Goal: Information Seeking & Learning: Learn about a topic

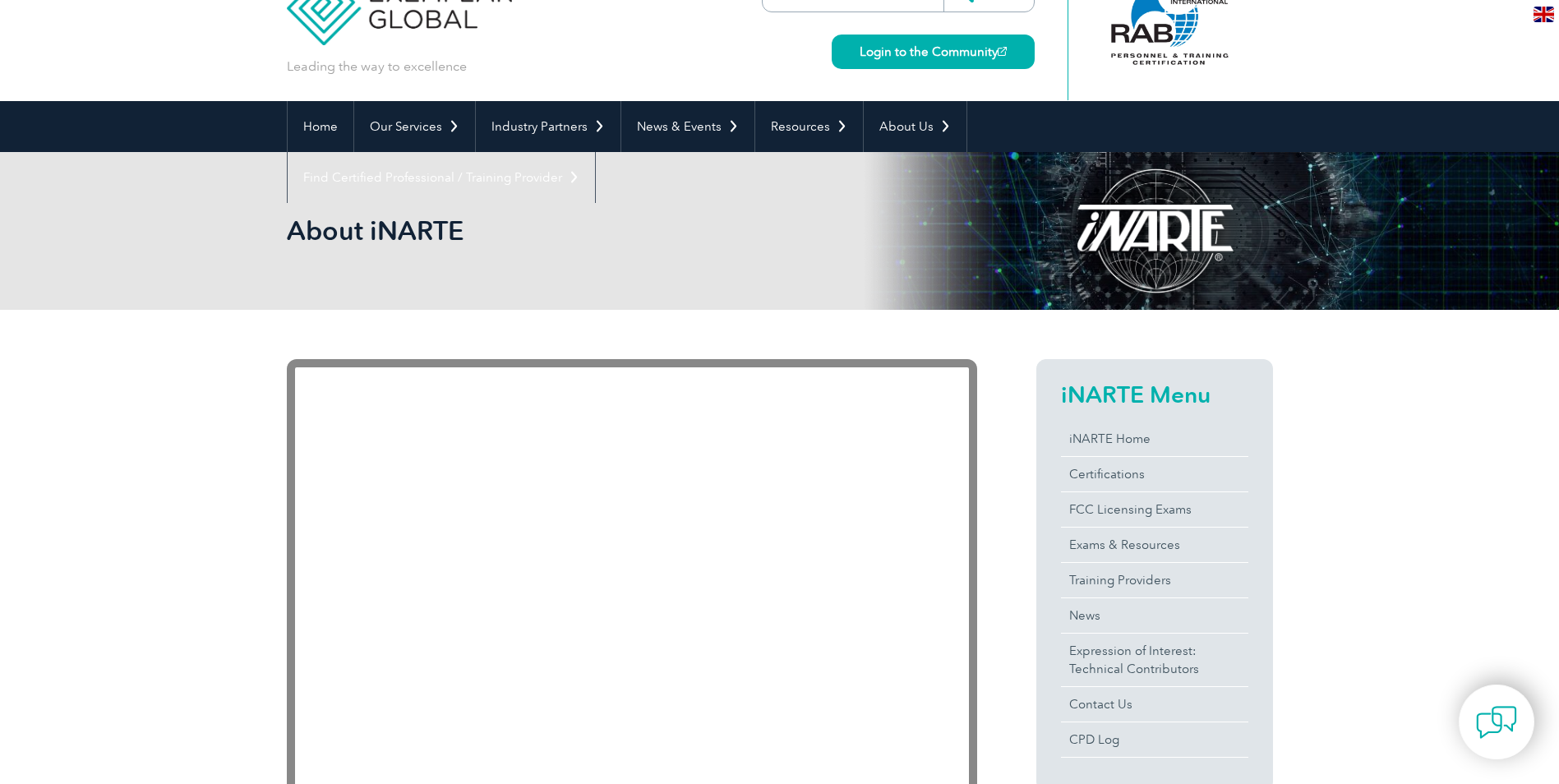
scroll to position [83, 0]
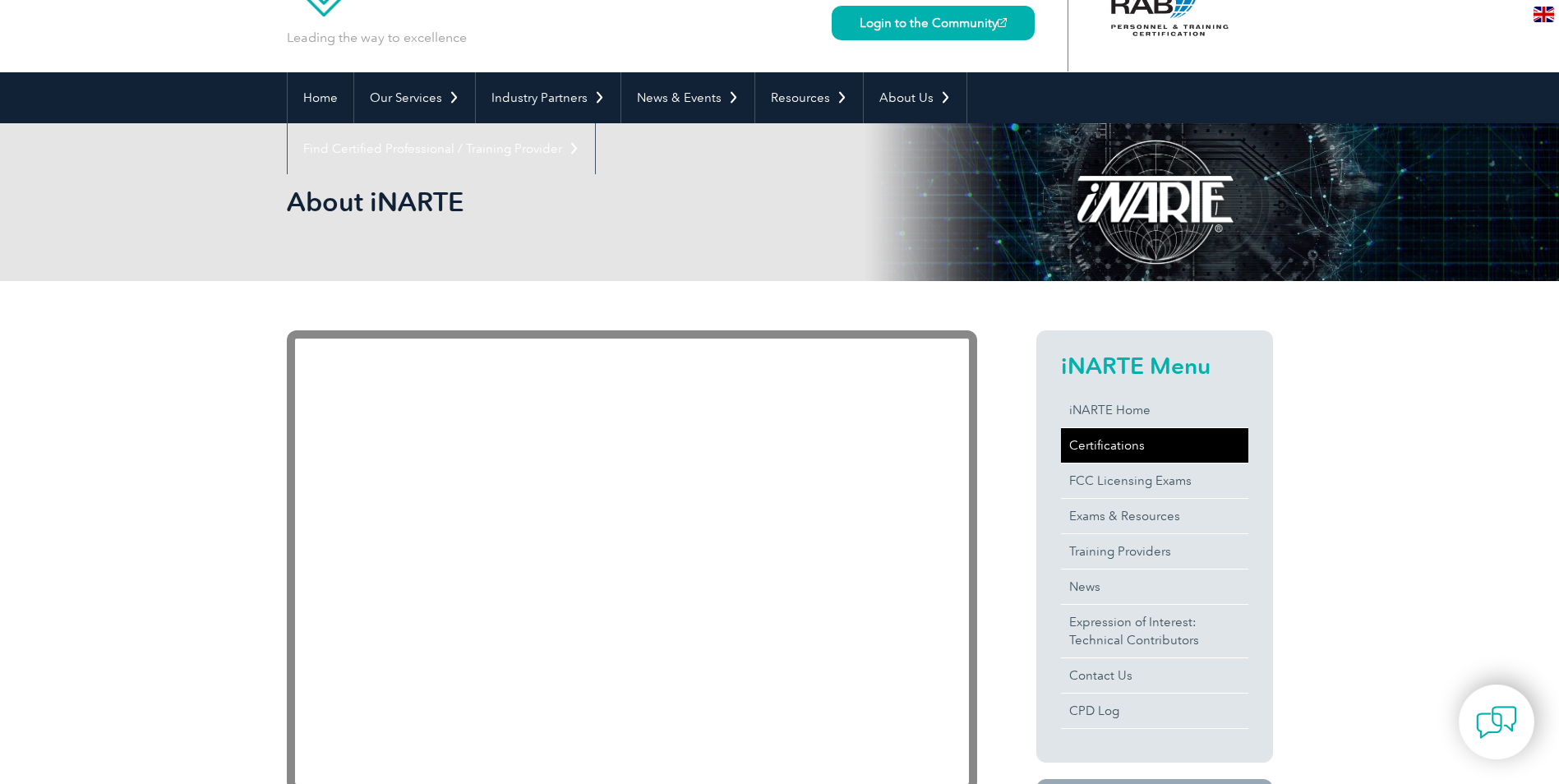
click at [1133, 448] on link "Certifications" at bounding box center [1154, 445] width 187 height 35
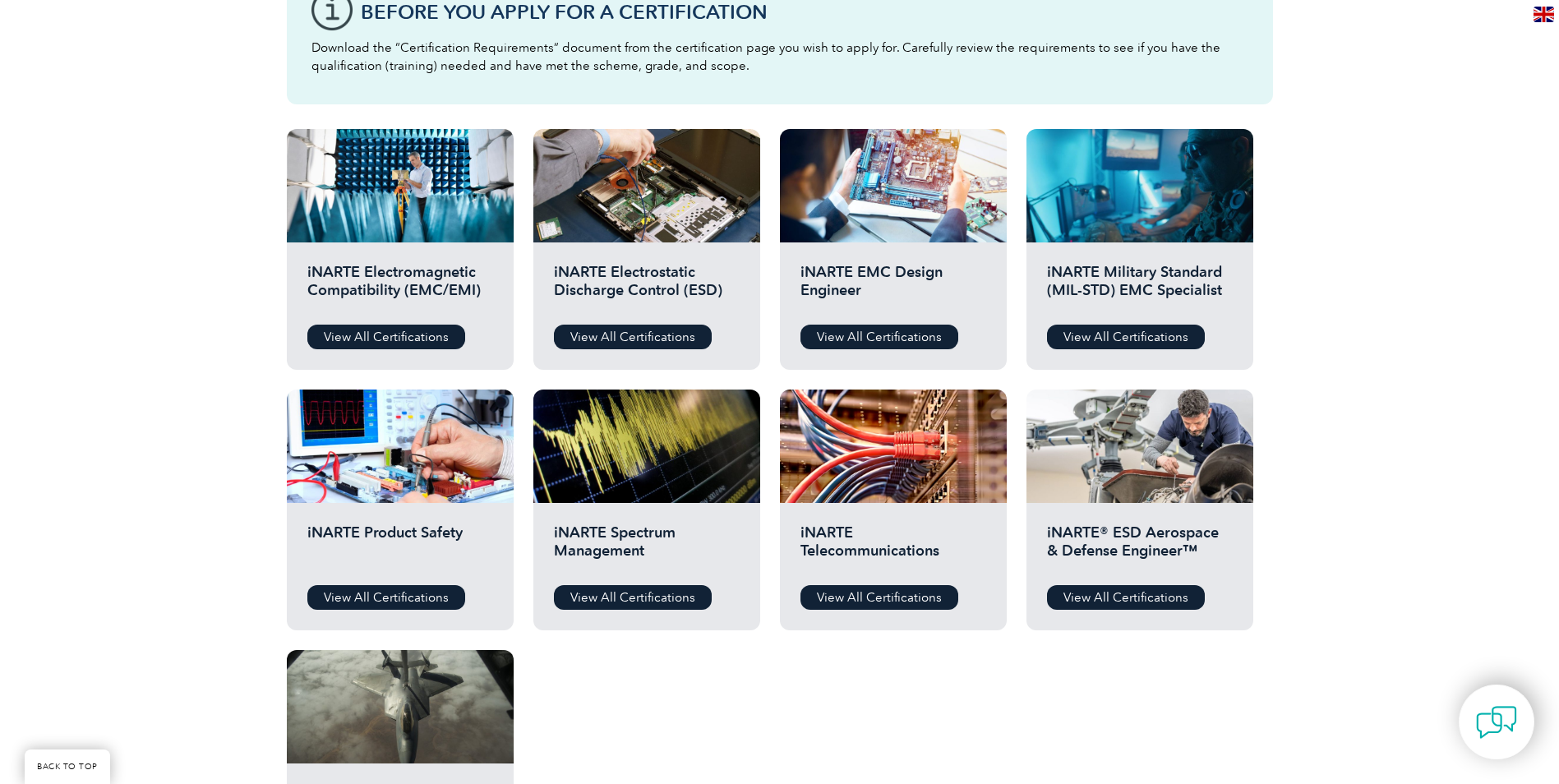
scroll to position [493, 0]
click at [1121, 339] on link "View All Certifications" at bounding box center [1125, 337] width 157 height 24
click at [641, 329] on link "View All Certifications" at bounding box center [632, 337] width 157 height 24
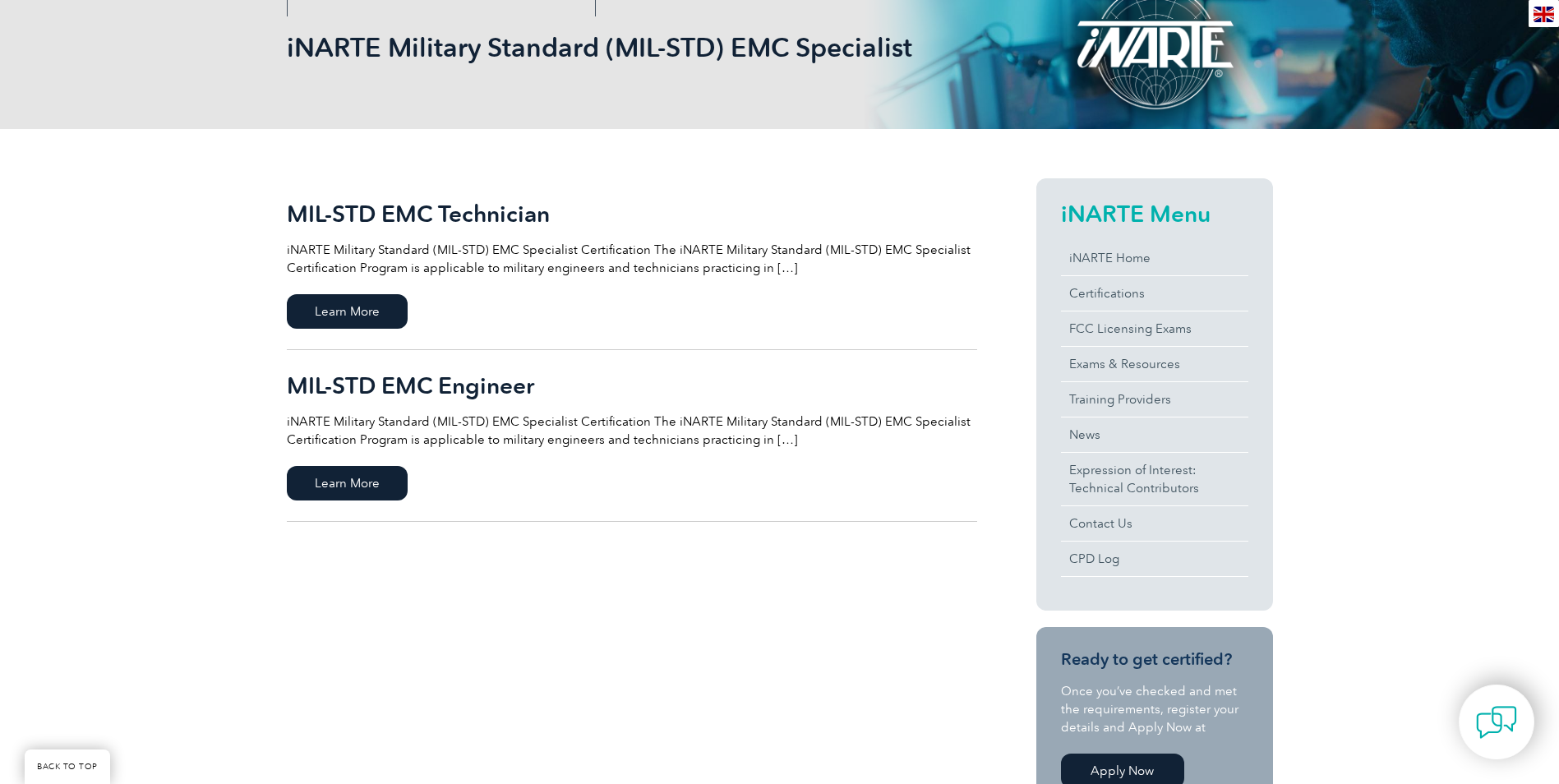
scroll to position [247, 0]
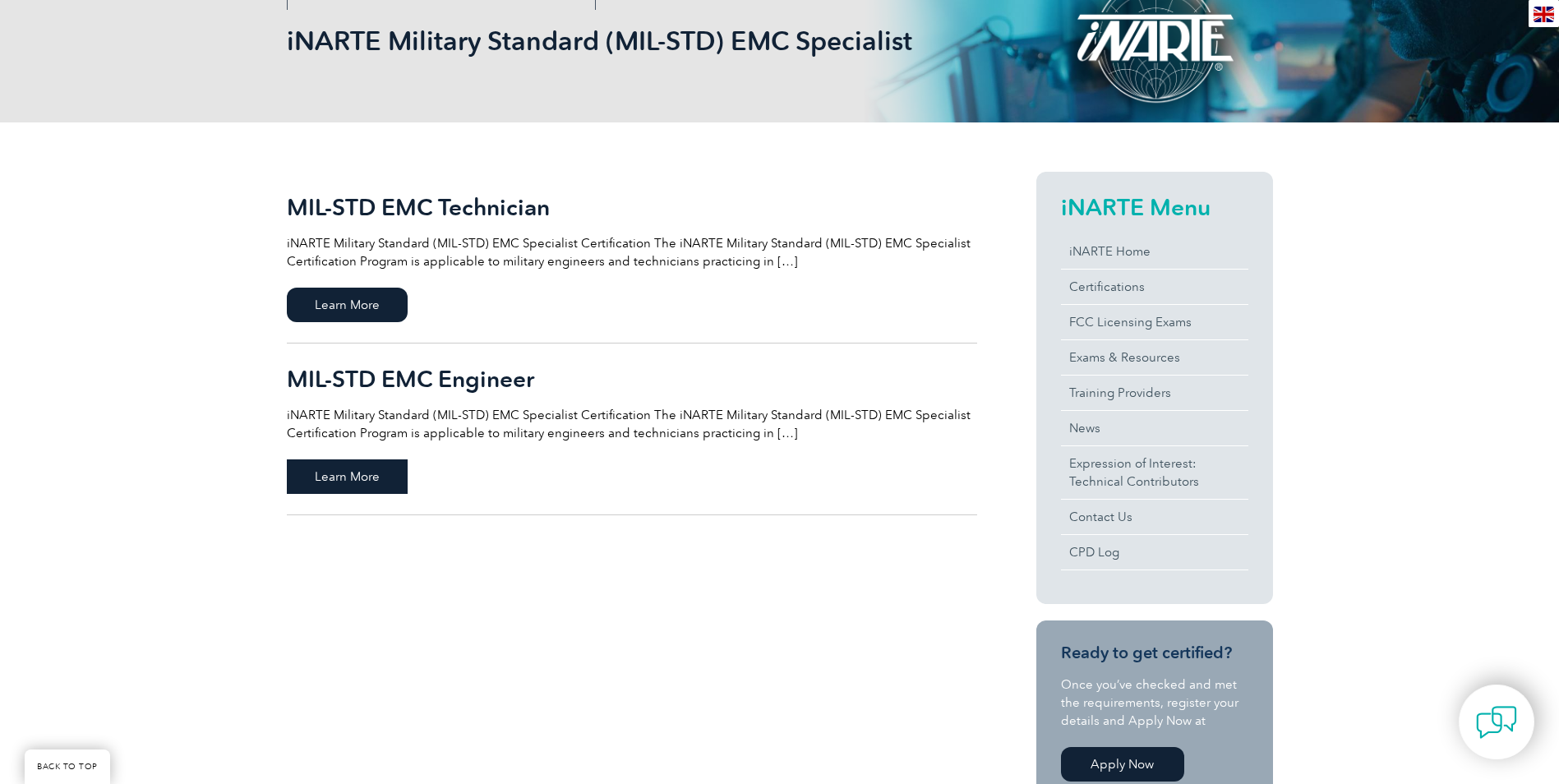
click at [369, 472] on span "Learn More" at bounding box center [347, 476] width 121 height 35
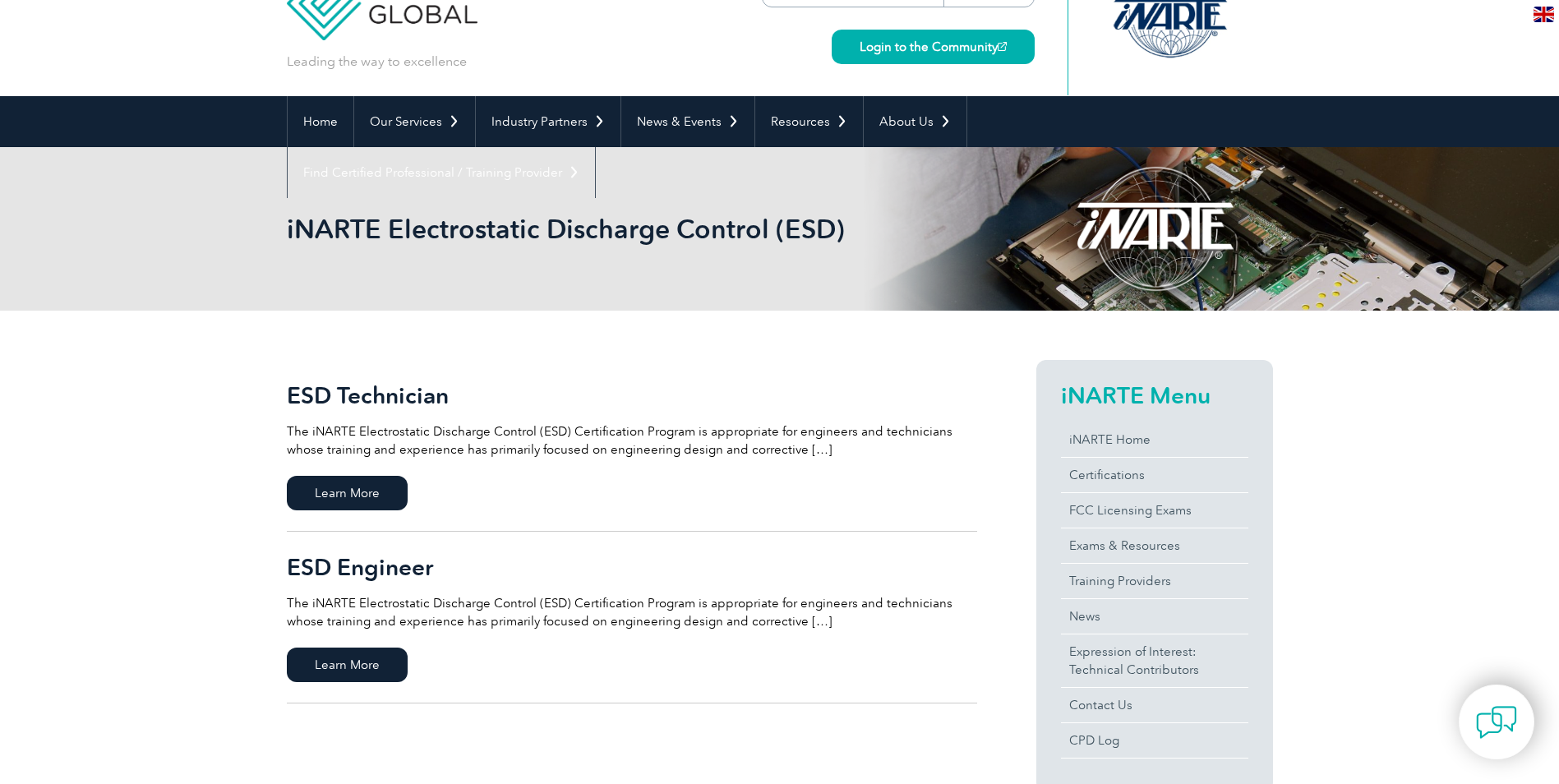
scroll to position [164, 0]
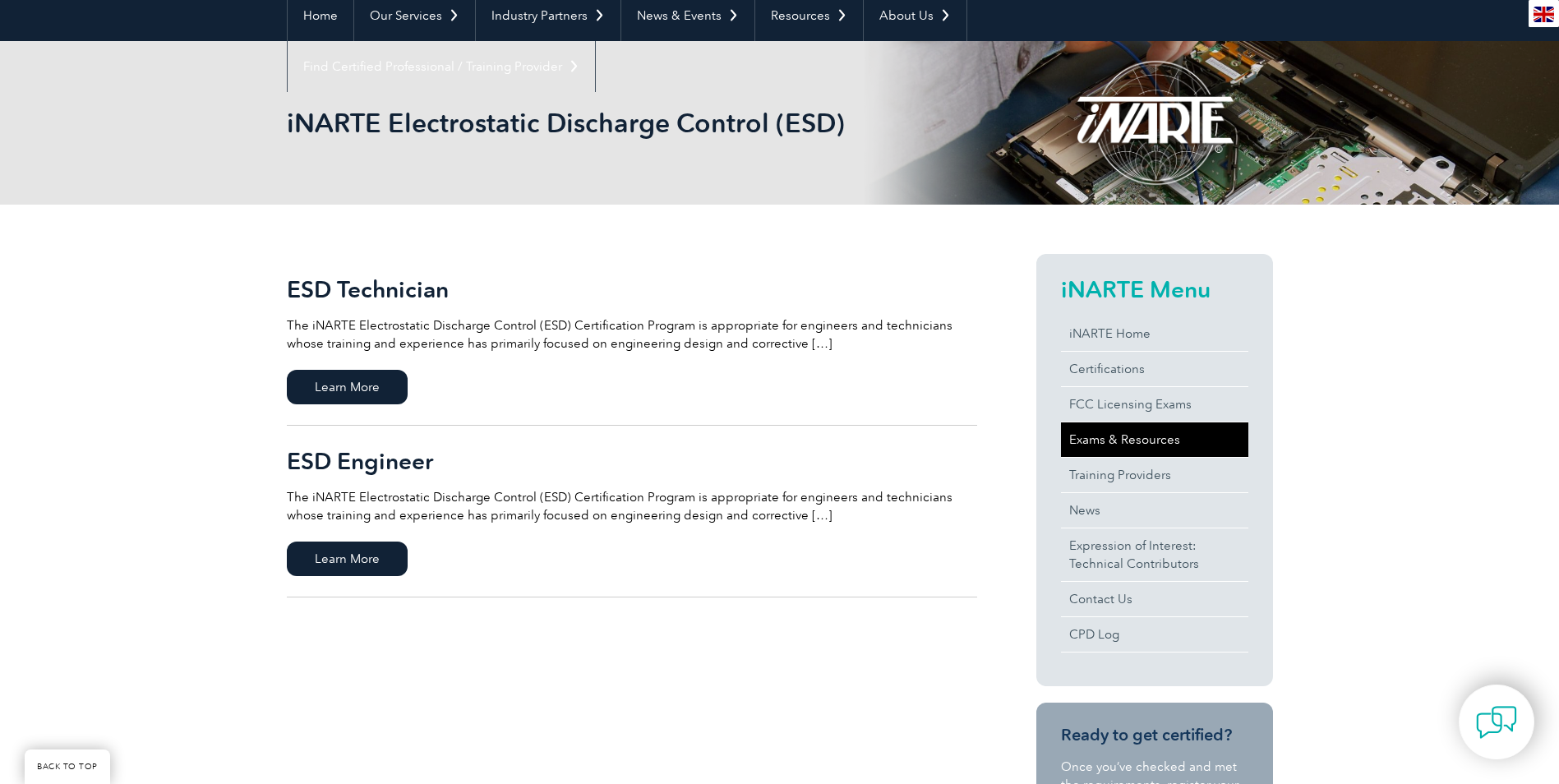
click at [1170, 442] on link "Exams & Resources" at bounding box center [1154, 440] width 187 height 35
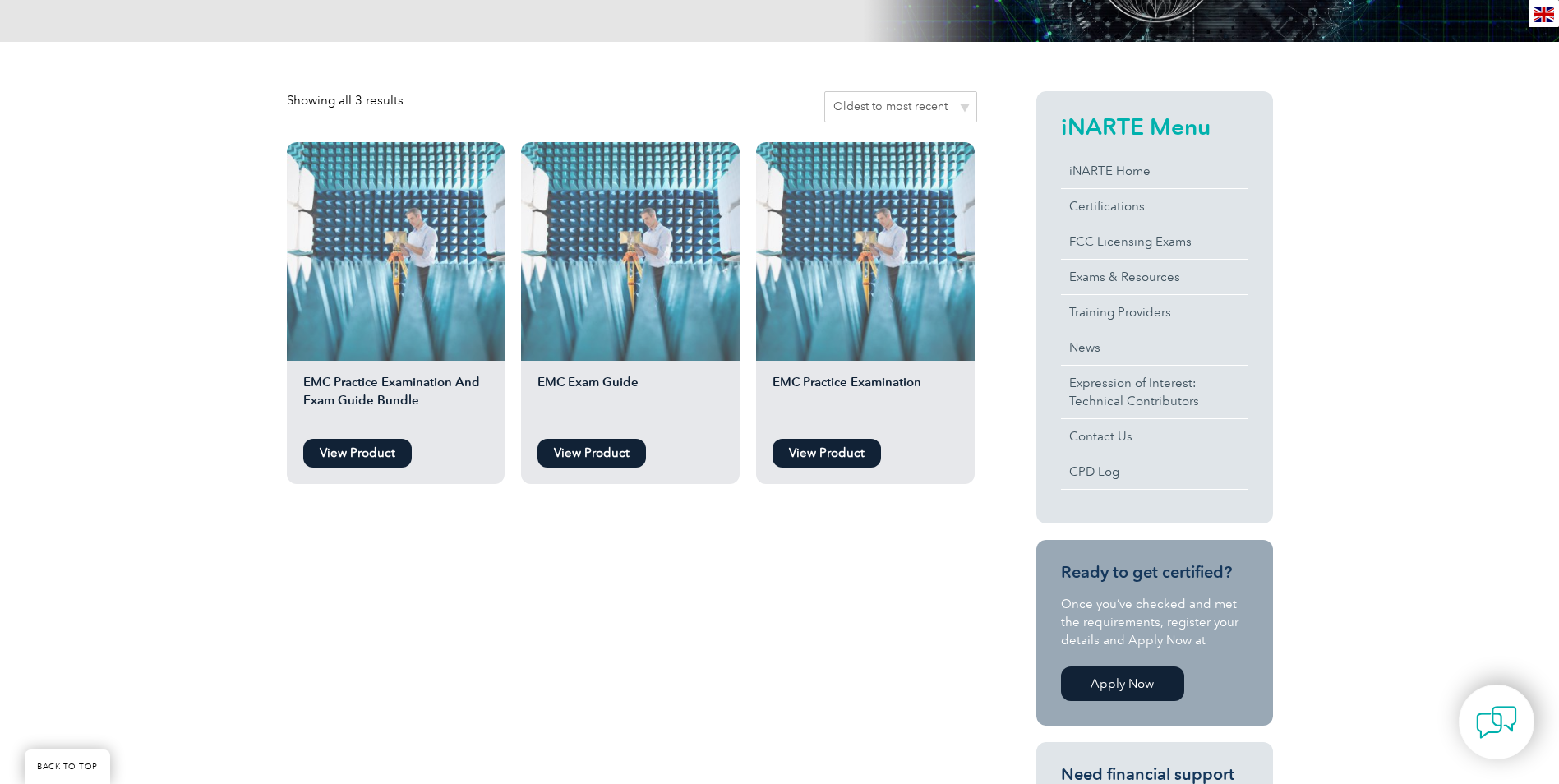
scroll to position [329, 0]
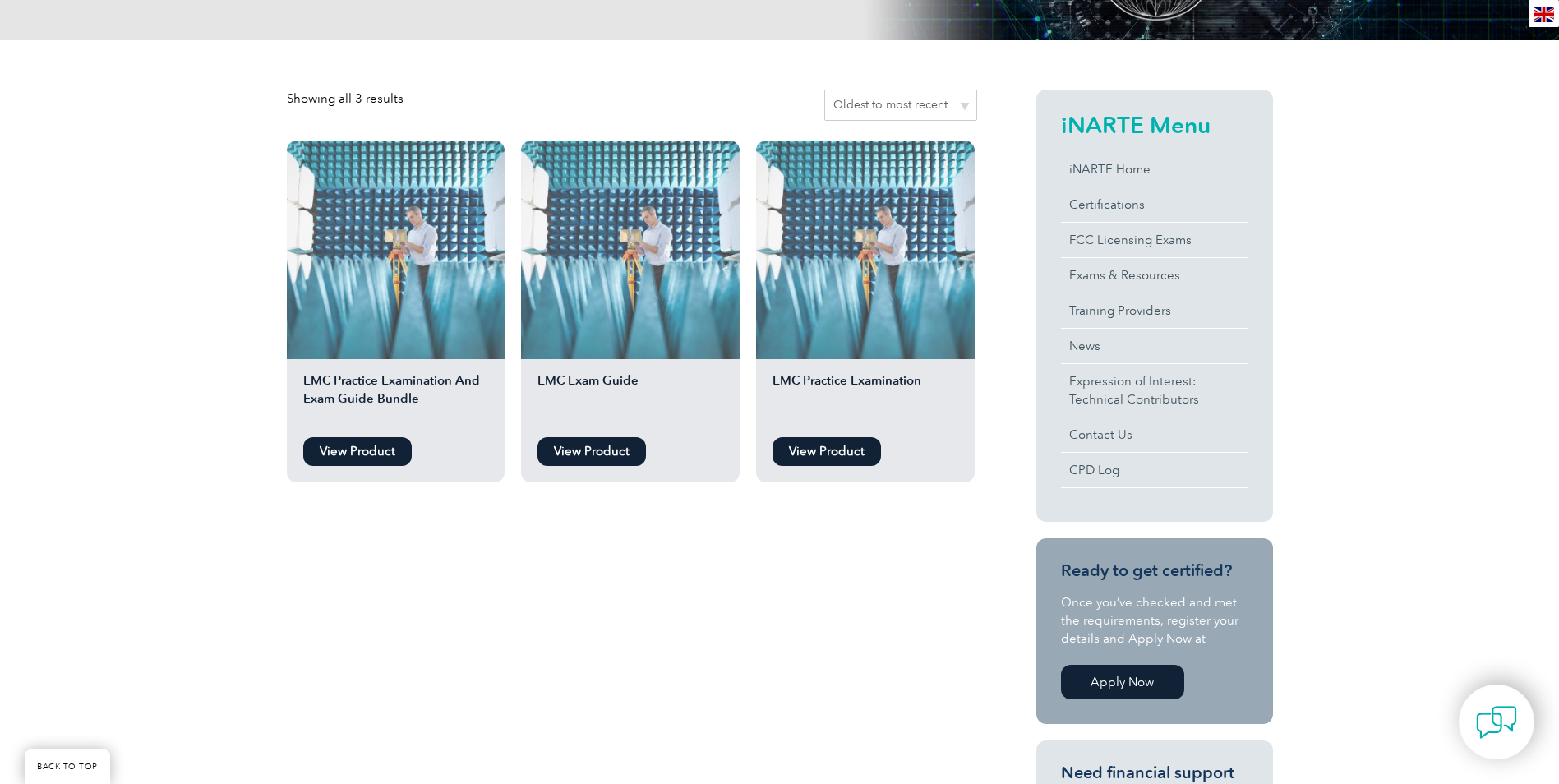
click at [350, 445] on link "View Product" at bounding box center [357, 451] width 109 height 29
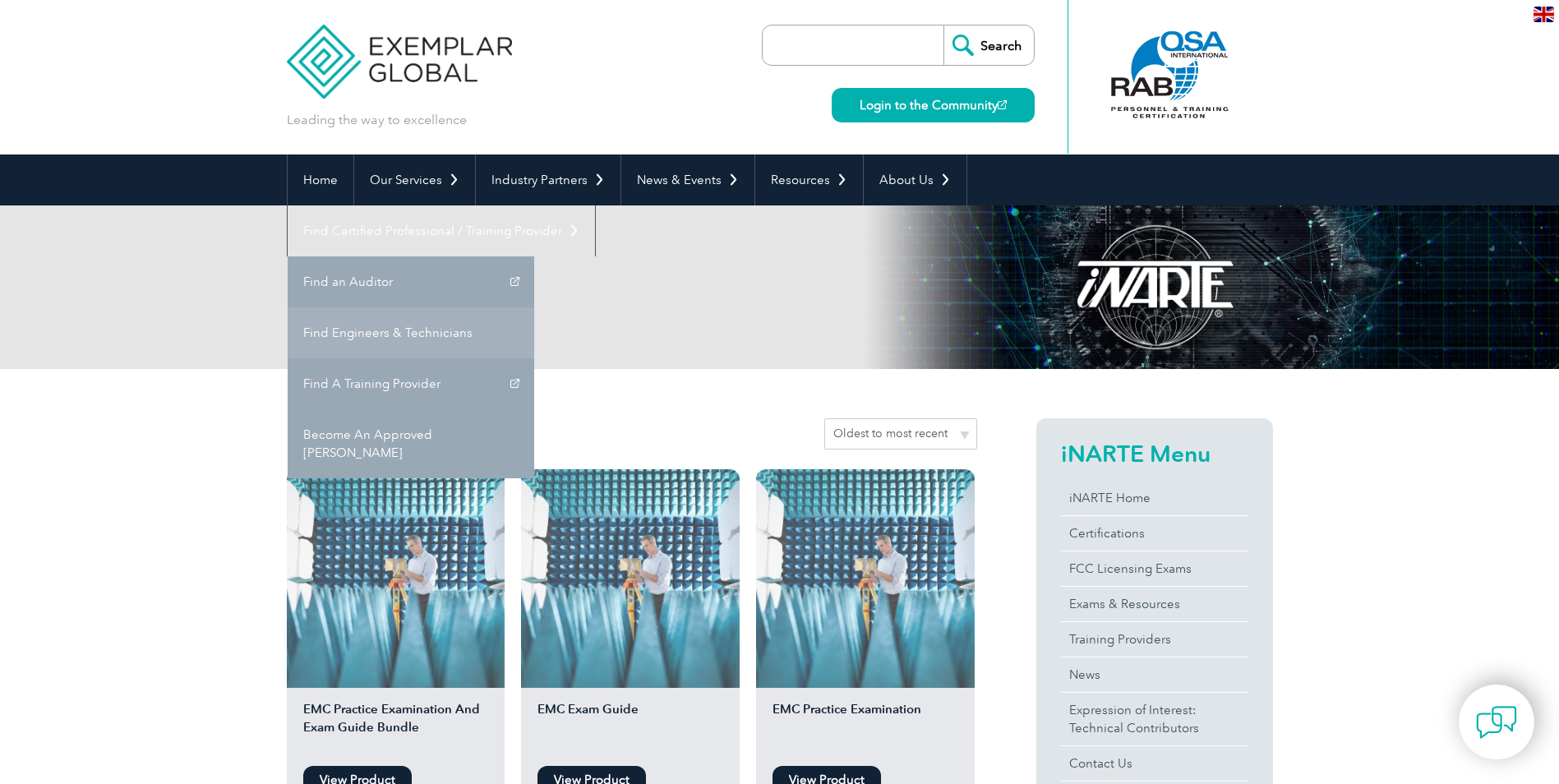
click at [534, 307] on link "Find Engineers & Technicians" at bounding box center [411, 332] width 247 height 51
